Goal: Find specific page/section: Find specific page/section

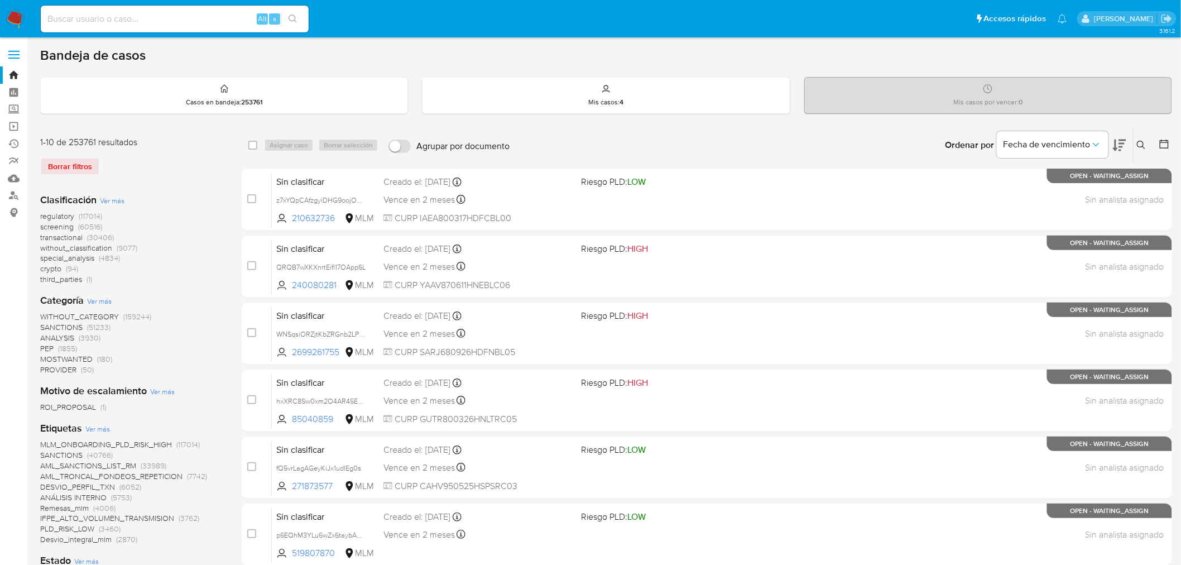
click at [111, 12] on input at bounding box center [175, 19] width 268 height 15
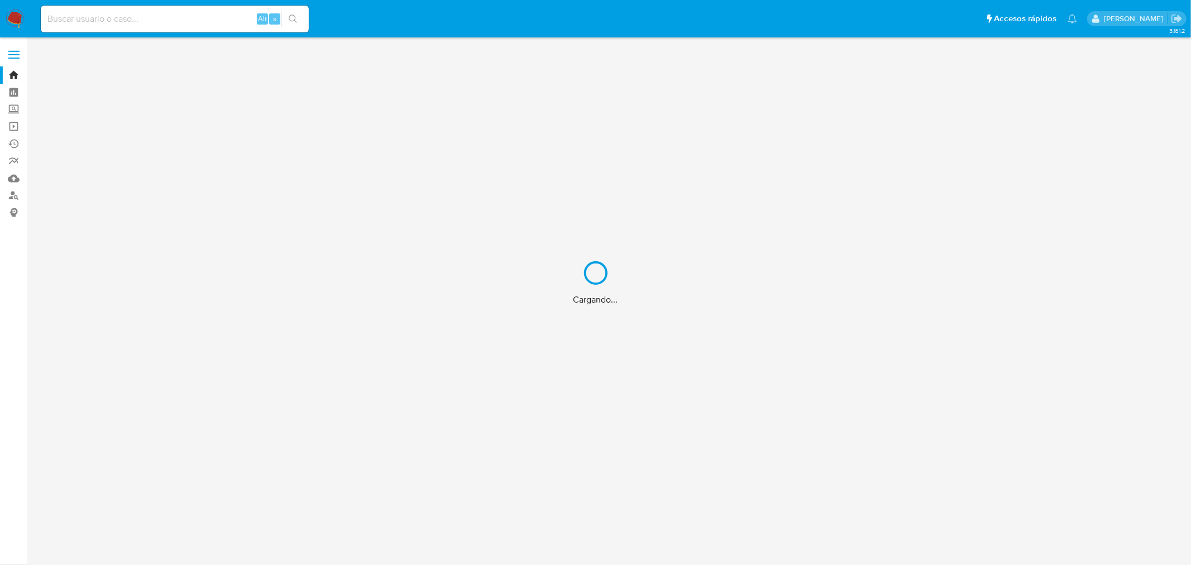
click at [59, 17] on div "Cargando..." at bounding box center [595, 282] width 1191 height 565
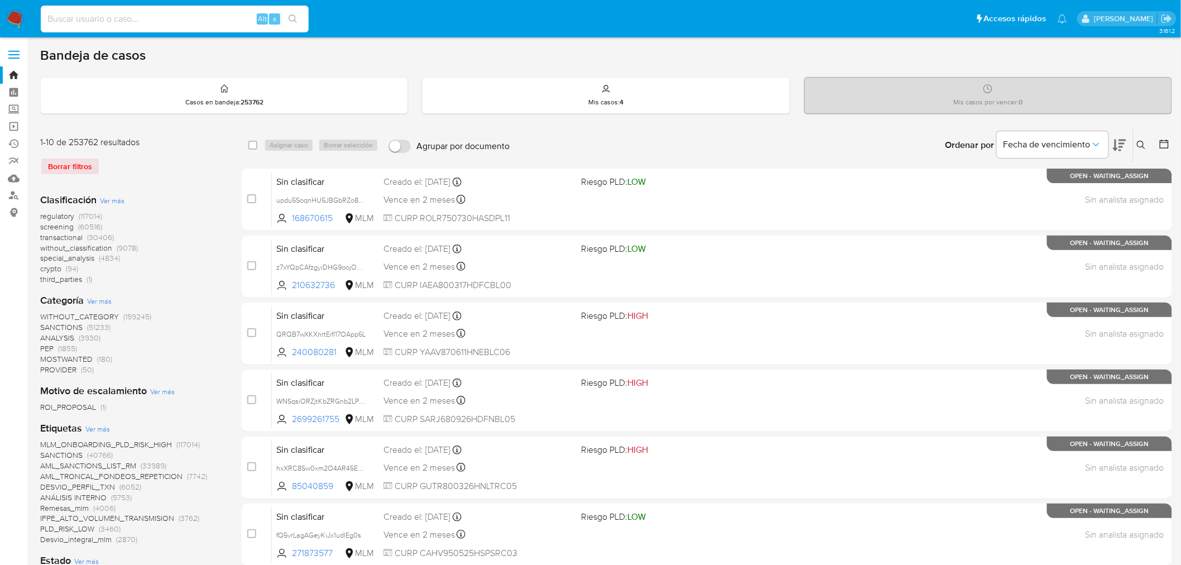
click at [60, 18] on input at bounding box center [175, 19] width 268 height 15
paste input "1181331209"
type input "1181331209"
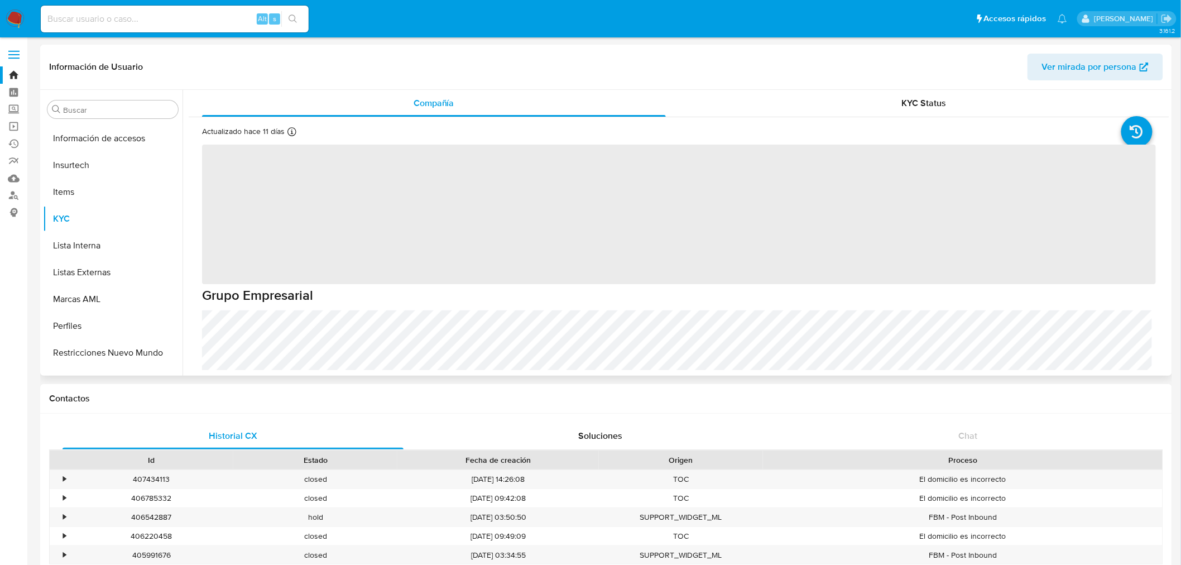
scroll to position [525, 0]
select select "10"
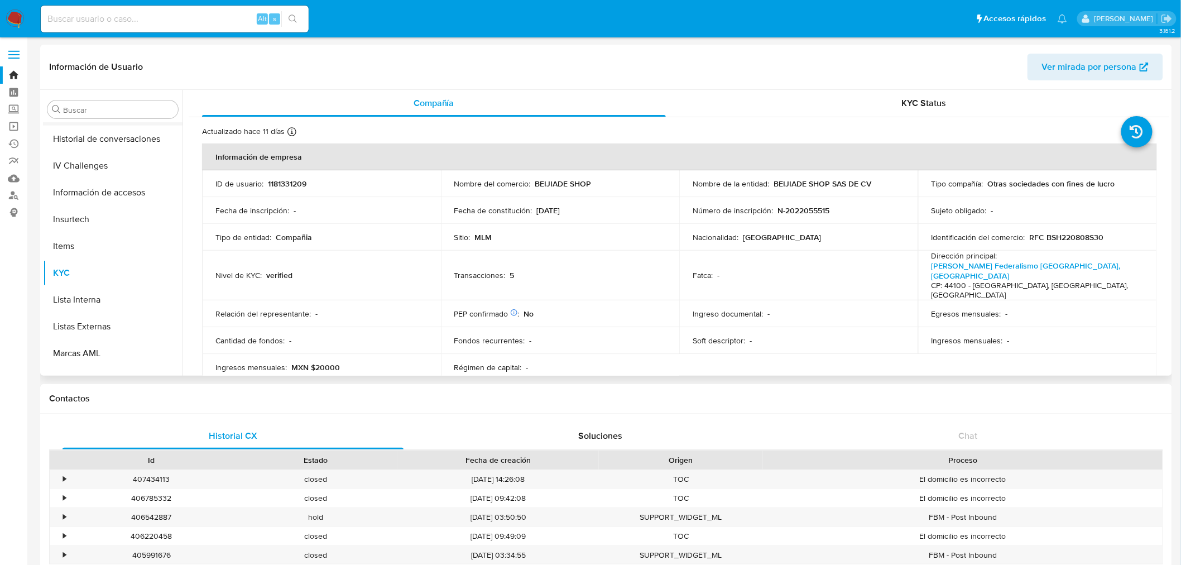
scroll to position [338, 0]
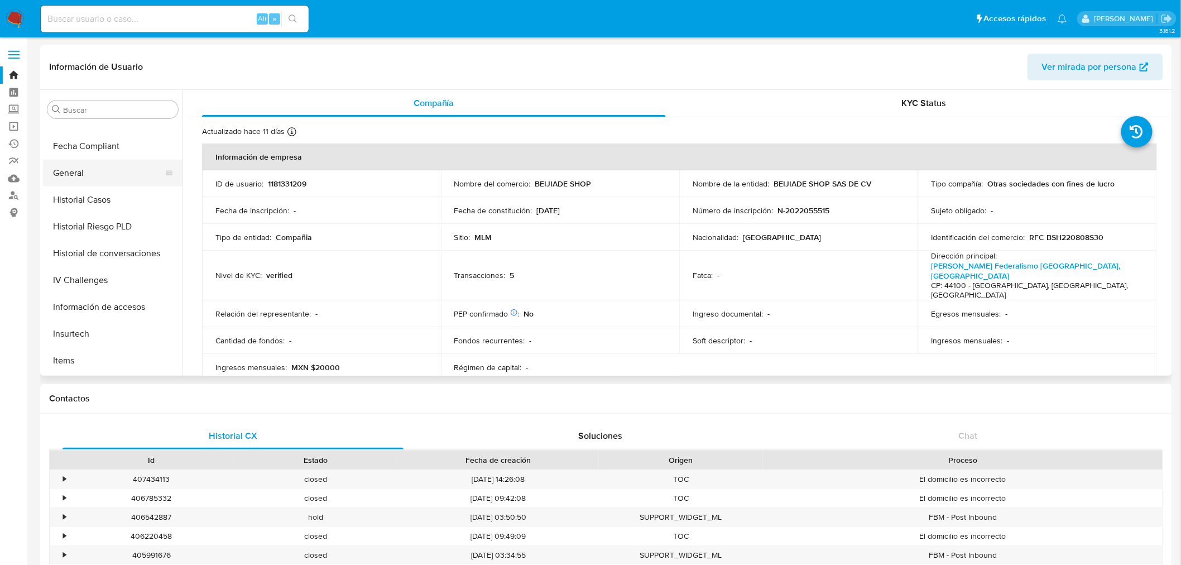
click at [90, 176] on button "General" at bounding box center [108, 173] width 131 height 27
